Goal: Entertainment & Leisure: Consume media (video, audio)

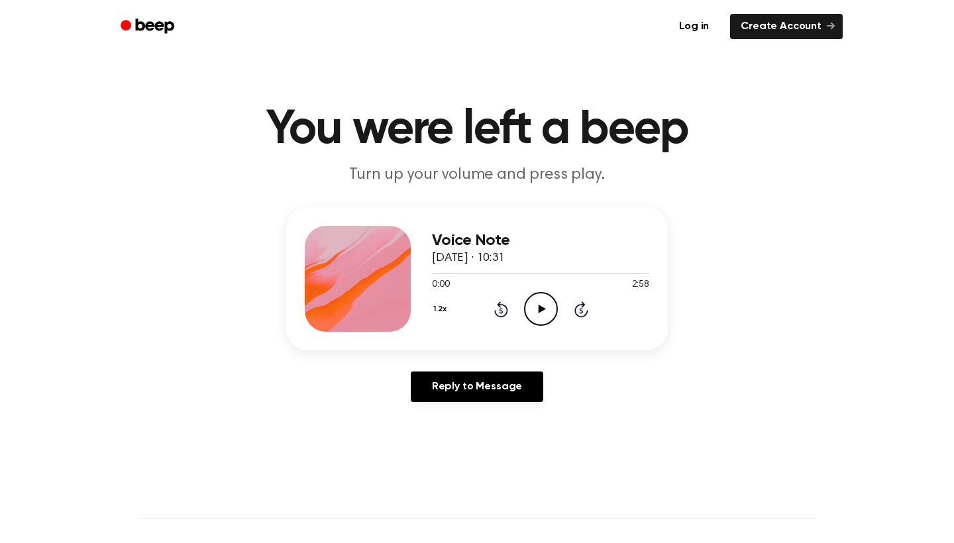
click at [534, 301] on icon "Play Audio" at bounding box center [541, 309] width 34 height 34
click at [531, 322] on circle at bounding box center [541, 309] width 32 height 32
click at [541, 313] on icon "Play Audio" at bounding box center [541, 309] width 34 height 34
click at [548, 302] on icon "Pause Audio" at bounding box center [541, 309] width 34 height 34
click at [550, 304] on icon "Play Audio" at bounding box center [541, 309] width 34 height 34
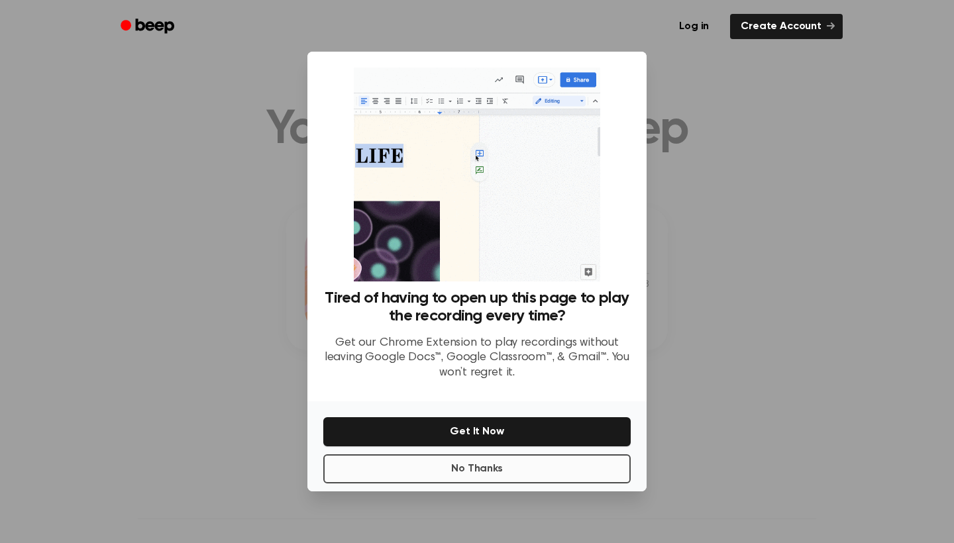
click at [514, 470] on button "No Thanks" at bounding box center [476, 468] width 307 height 29
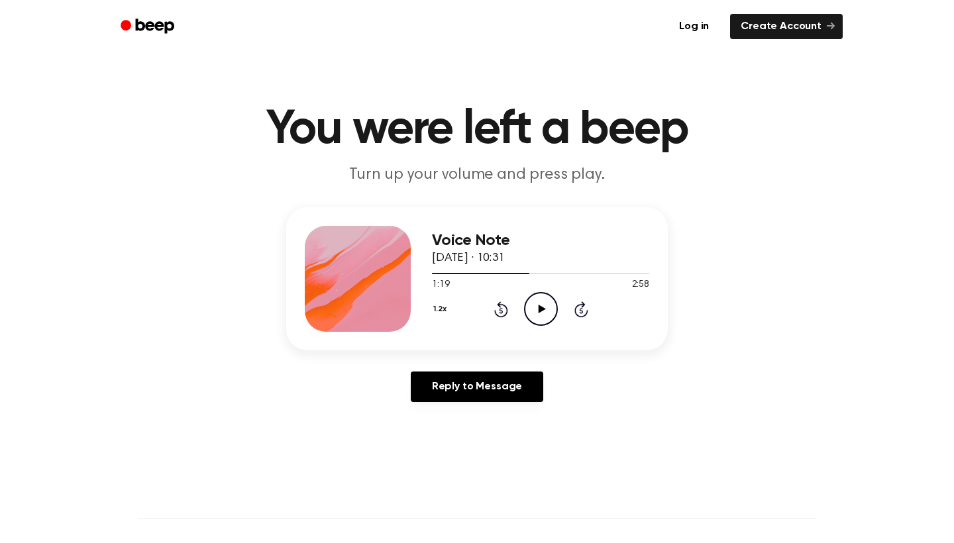
click at [545, 304] on icon "Play Audio" at bounding box center [541, 309] width 34 height 34
click at [537, 321] on icon "Pause Audio" at bounding box center [541, 309] width 34 height 34
click at [540, 319] on icon "Play Audio" at bounding box center [541, 309] width 34 height 34
click at [547, 303] on icon "Pause Audio" at bounding box center [541, 309] width 34 height 34
click at [538, 309] on icon "Play Audio" at bounding box center [541, 309] width 34 height 34
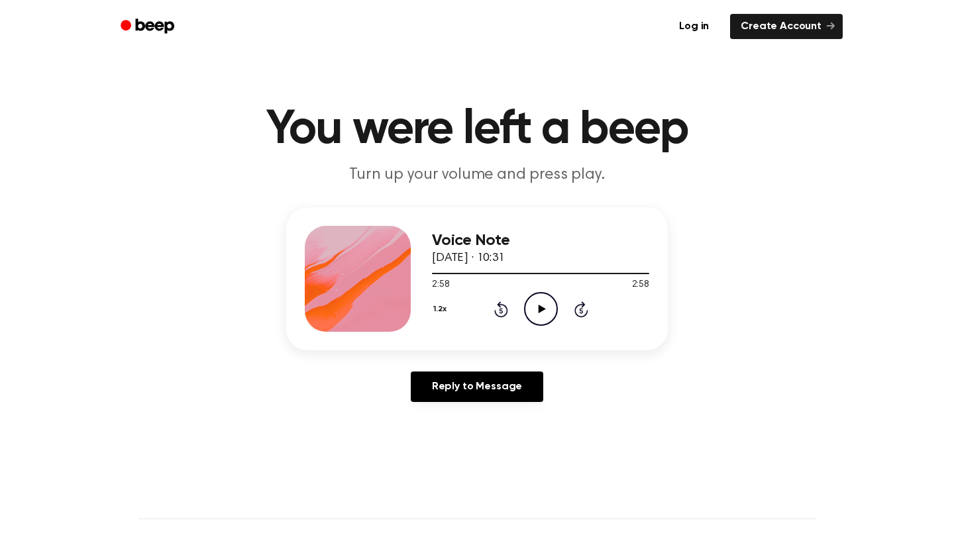
click at [543, 314] on icon "Play Audio" at bounding box center [541, 309] width 34 height 34
click at [546, 309] on icon "Play Audio" at bounding box center [541, 309] width 34 height 34
click at [497, 311] on icon "Rewind 5 seconds" at bounding box center [501, 309] width 15 height 17
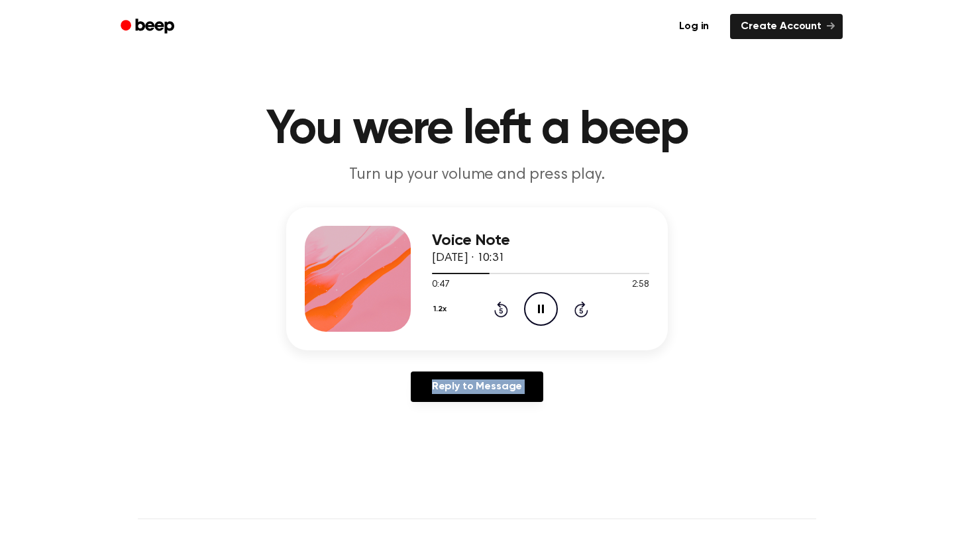
click at [501, 308] on icon at bounding box center [501, 309] width 14 height 16
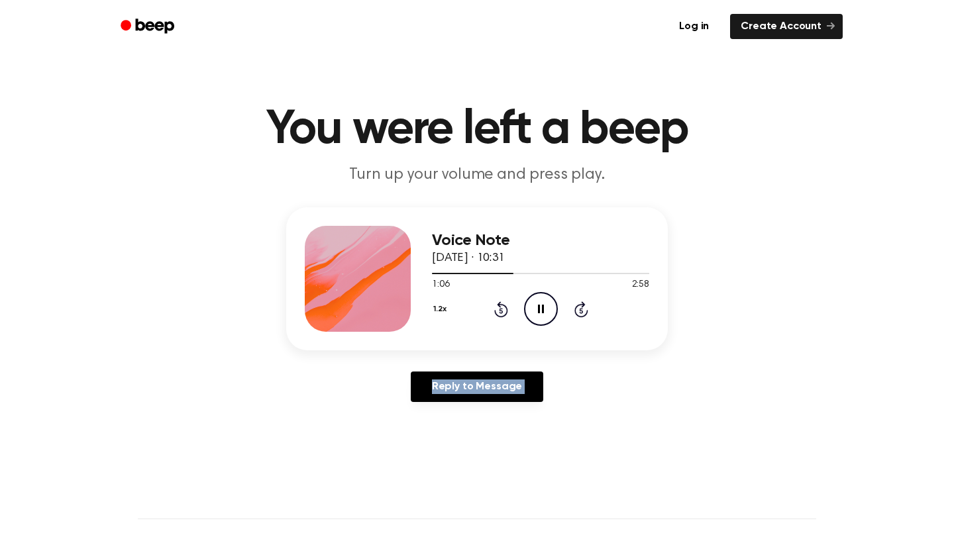
click at [501, 307] on icon at bounding box center [501, 309] width 14 height 16
click at [535, 307] on icon "Pause Audio" at bounding box center [541, 309] width 34 height 34
click at [533, 305] on icon "Play Audio" at bounding box center [541, 309] width 34 height 34
click at [497, 304] on icon at bounding box center [501, 309] width 14 height 16
click at [497, 305] on icon at bounding box center [501, 309] width 14 height 16
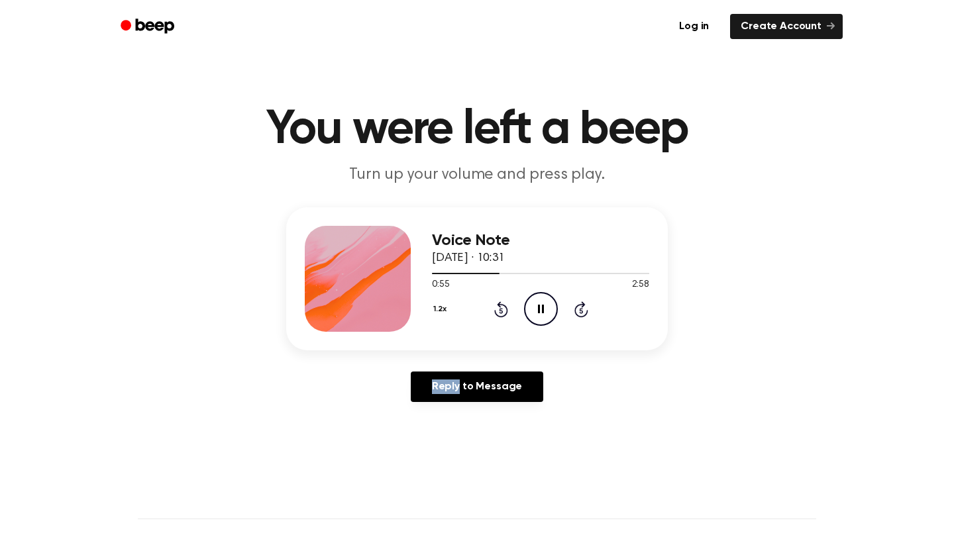
click at [497, 305] on icon at bounding box center [501, 309] width 14 height 16
click at [537, 310] on icon "Play Audio" at bounding box center [541, 309] width 34 height 34
click at [546, 310] on icon "Play Audio" at bounding box center [541, 309] width 34 height 34
